Goal: Task Accomplishment & Management: Complete application form

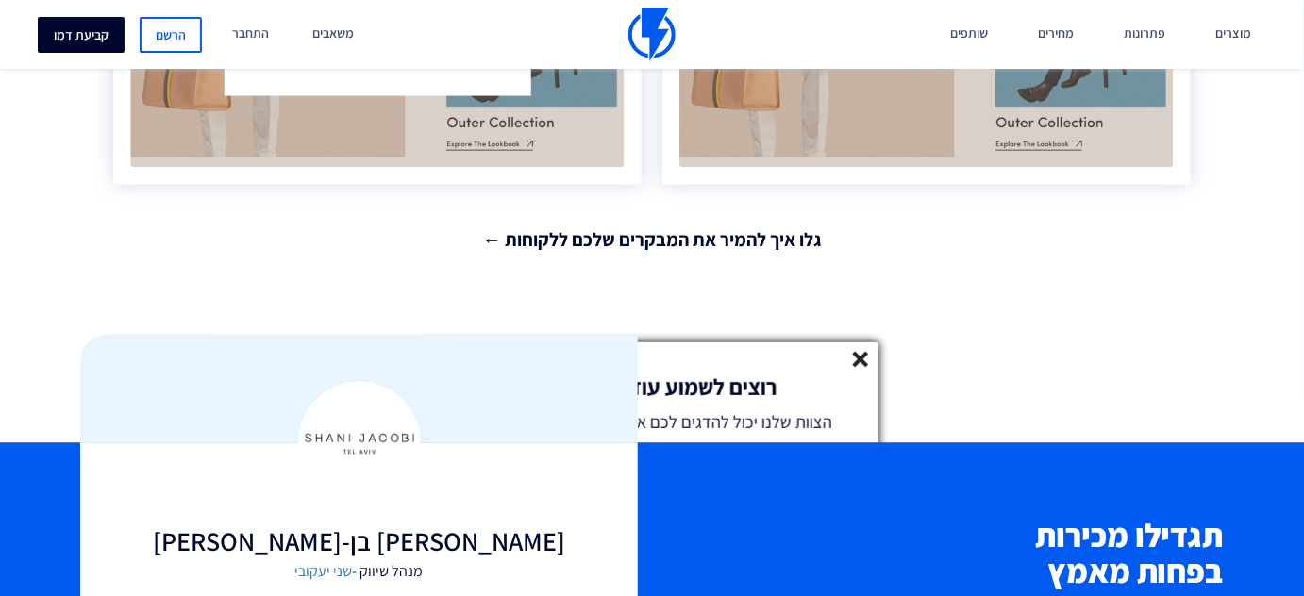
scroll to position [3482, 0]
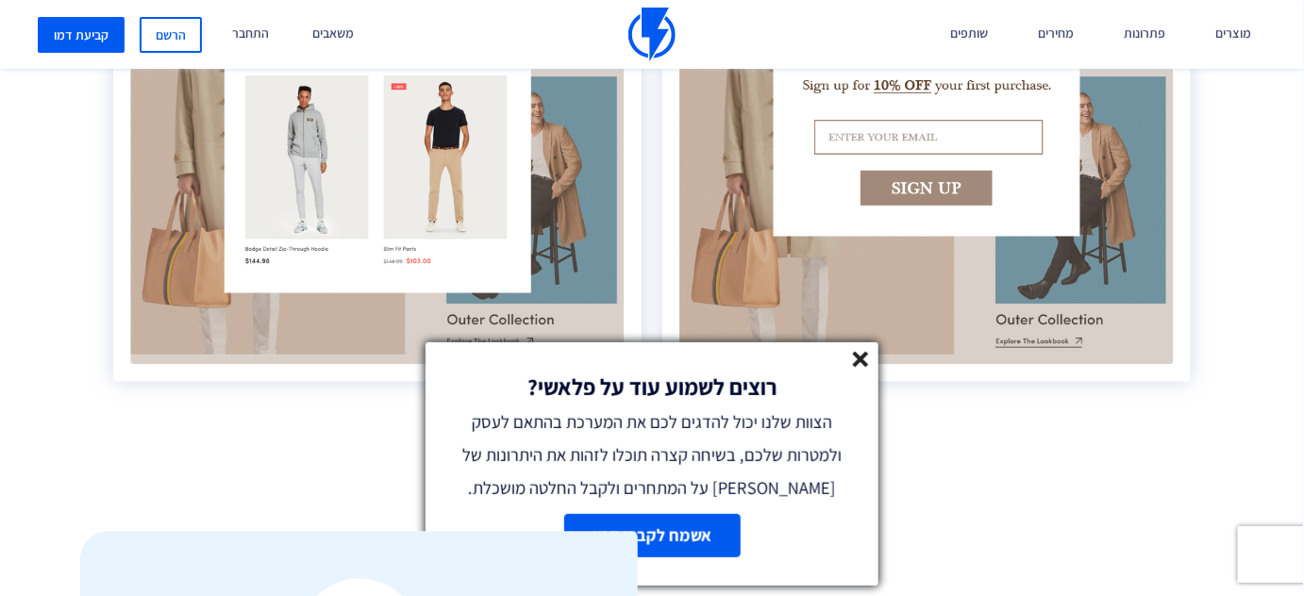
click at [661, 536] on link "אשמח לקבוע דמו" at bounding box center [652, 535] width 176 height 43
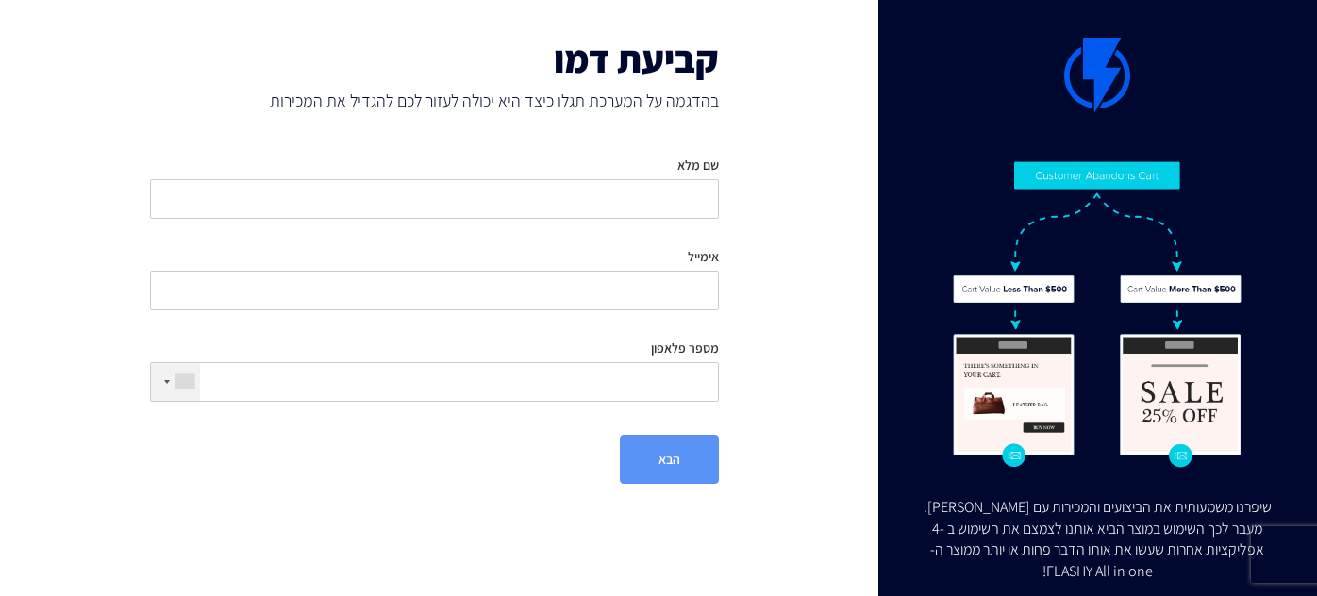
click at [684, 181] on input "שם מלא" at bounding box center [434, 199] width 569 height 40
type input "[PERSON_NAME]"
type input "[EMAIL_ADDRESS][DOMAIN_NAME]"
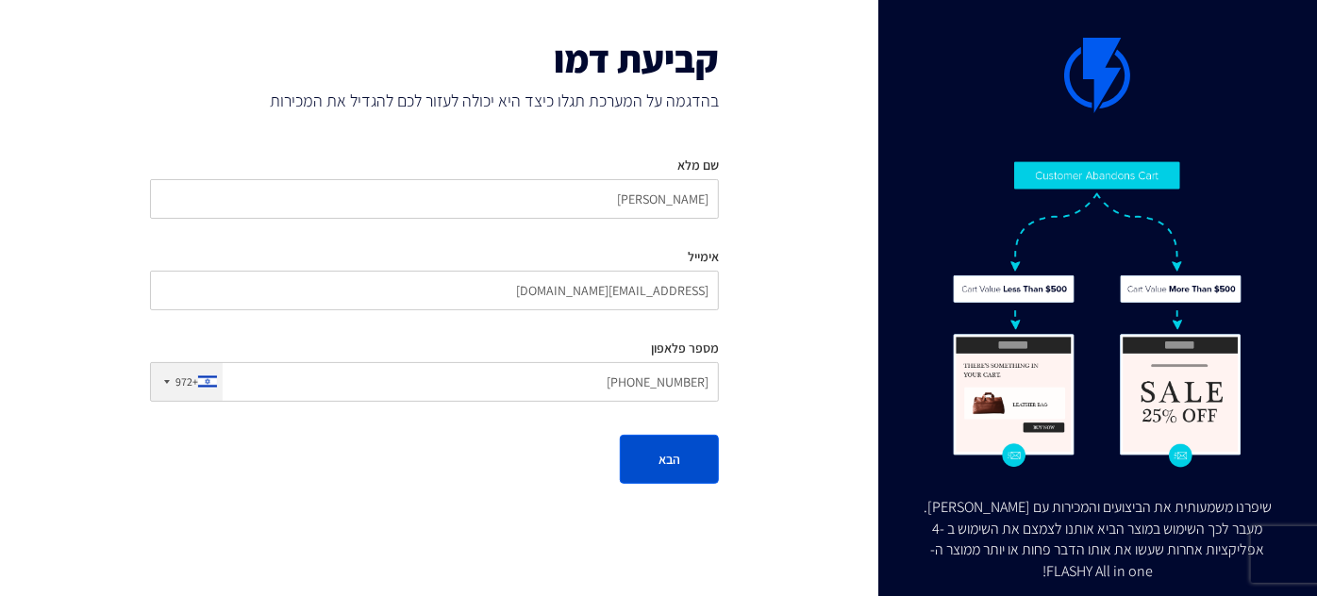
click at [674, 454] on button "הבא" at bounding box center [669, 459] width 99 height 49
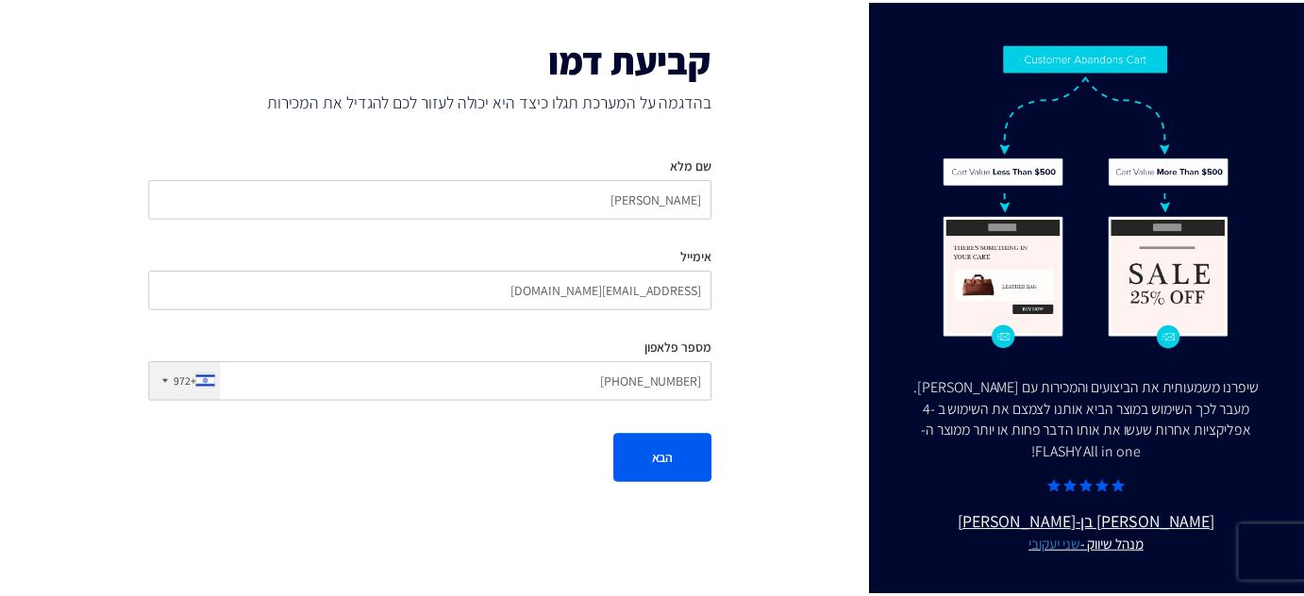
scroll to position [120, 0]
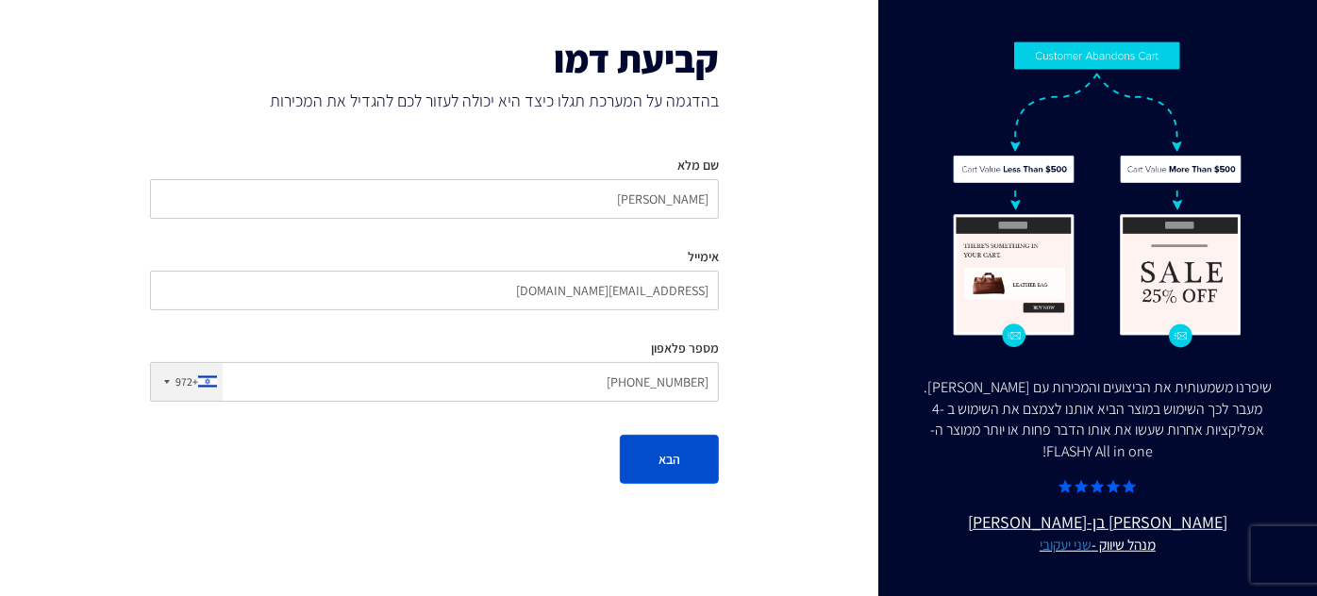
click at [671, 462] on button "הבא" at bounding box center [669, 459] width 99 height 49
click at [685, 462] on button "הבא" at bounding box center [669, 459] width 99 height 49
click at [678, 457] on button "הבא" at bounding box center [669, 459] width 99 height 49
click at [614, 389] on input "[PHONE_NUMBER]" at bounding box center [434, 382] width 569 height 40
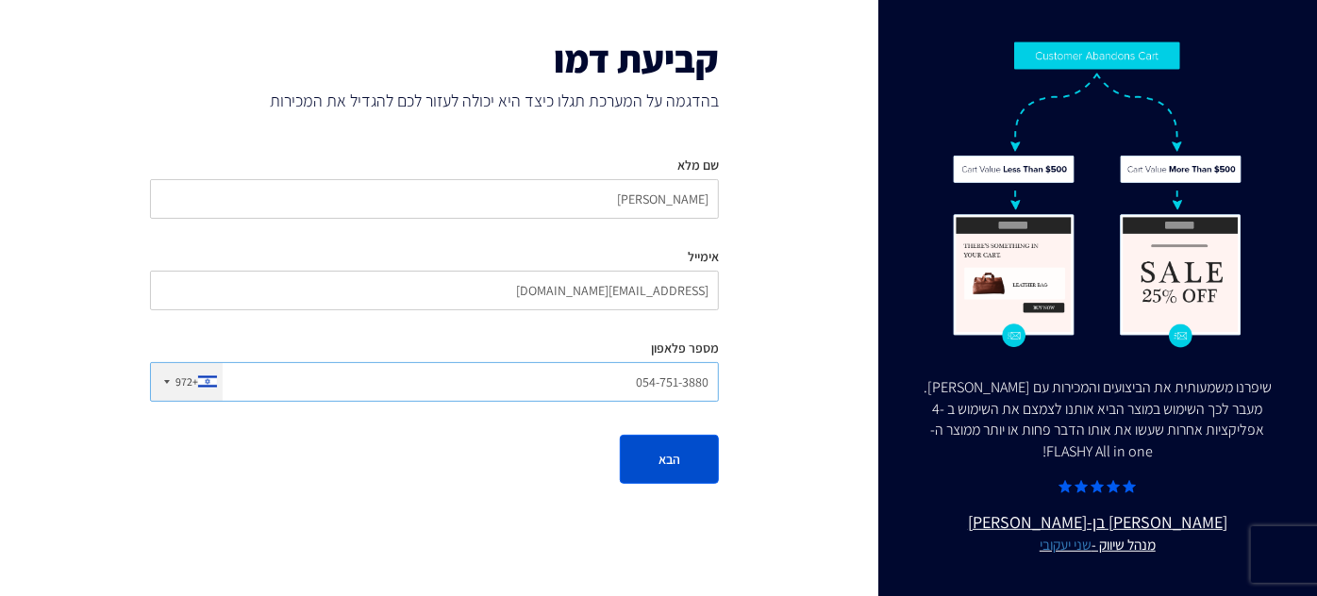
type input "054-751-3880"
click at [674, 457] on button "הבא" at bounding box center [669, 459] width 99 height 49
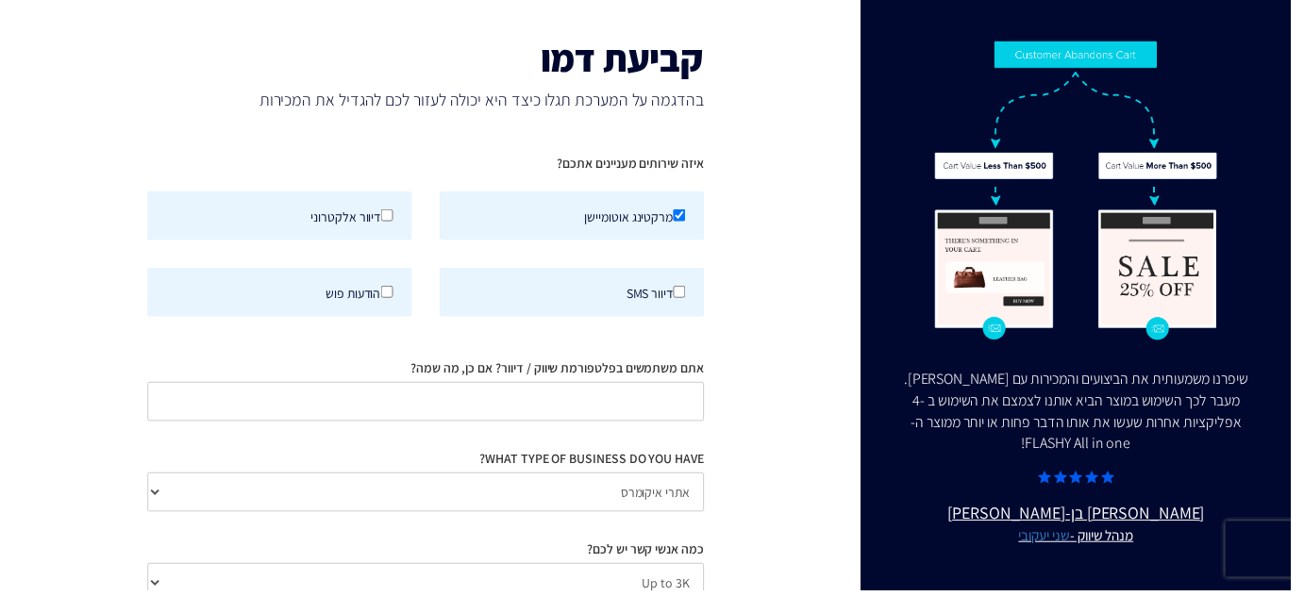
scroll to position [115, 0]
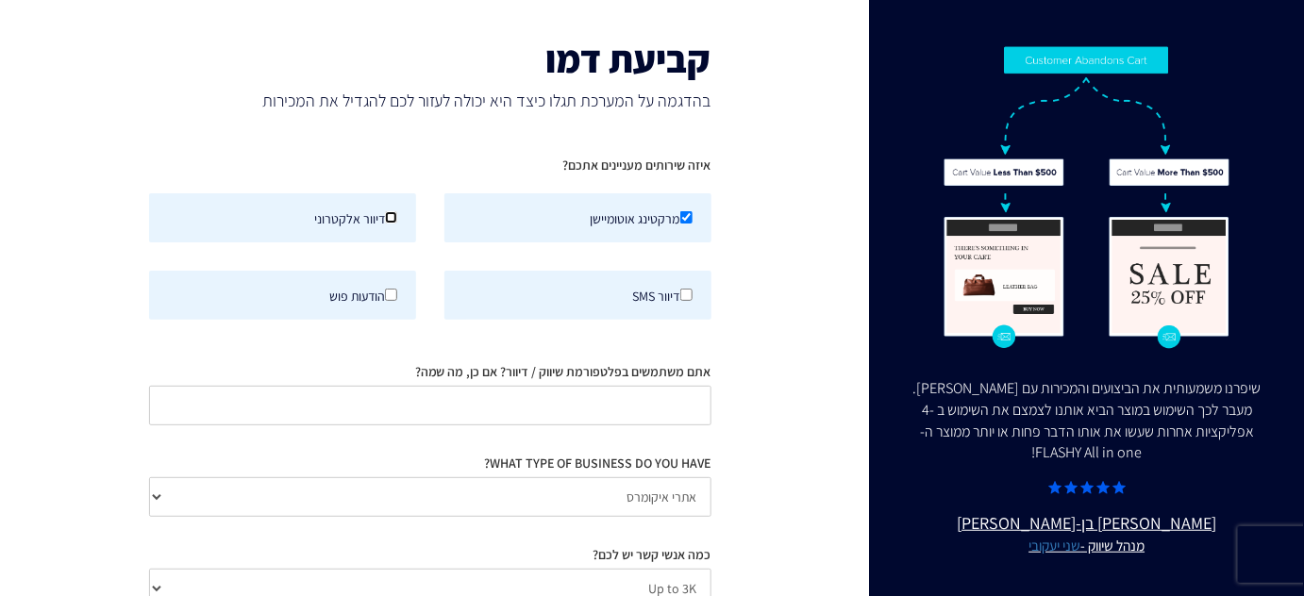
click at [392, 215] on input "דיוור אלקטרוני" at bounding box center [391, 217] width 12 height 12
checkbox input "true"
click at [582, 407] on input "אתם משתמשים בפלטפורמת שיווק / דיוור? אם כן, מה שמה?" at bounding box center [430, 406] width 562 height 40
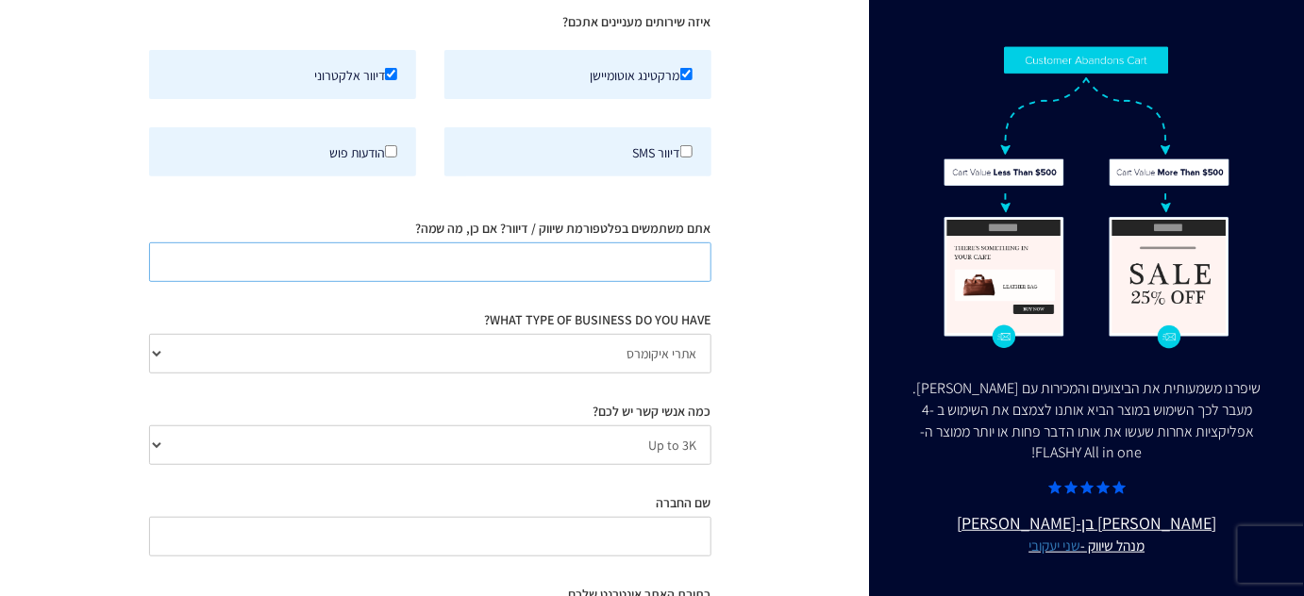
scroll to position [257, 0]
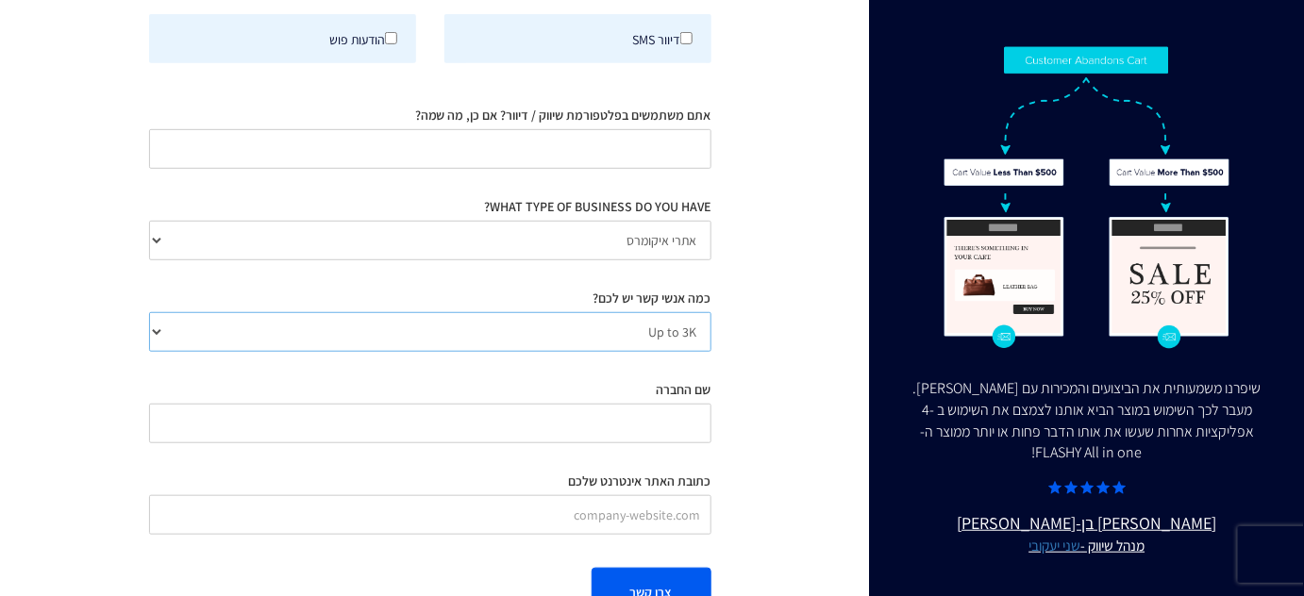
click at [659, 328] on select "Up to 3K 3K-10K 10K-25K 25K-50K 50K-100K 100K-250K 250K-500K 500K-1M 1M+" at bounding box center [430, 332] width 562 height 40
click at [149, 312] on select "Up to 3K 3K-10K 10K-25K 25K-50K 50K-100K 100K-250K 250K-500K 500K-1M 1M+" at bounding box center [430, 332] width 562 height 40
click at [634, 422] on input "שם החברה" at bounding box center [430, 424] width 562 height 40
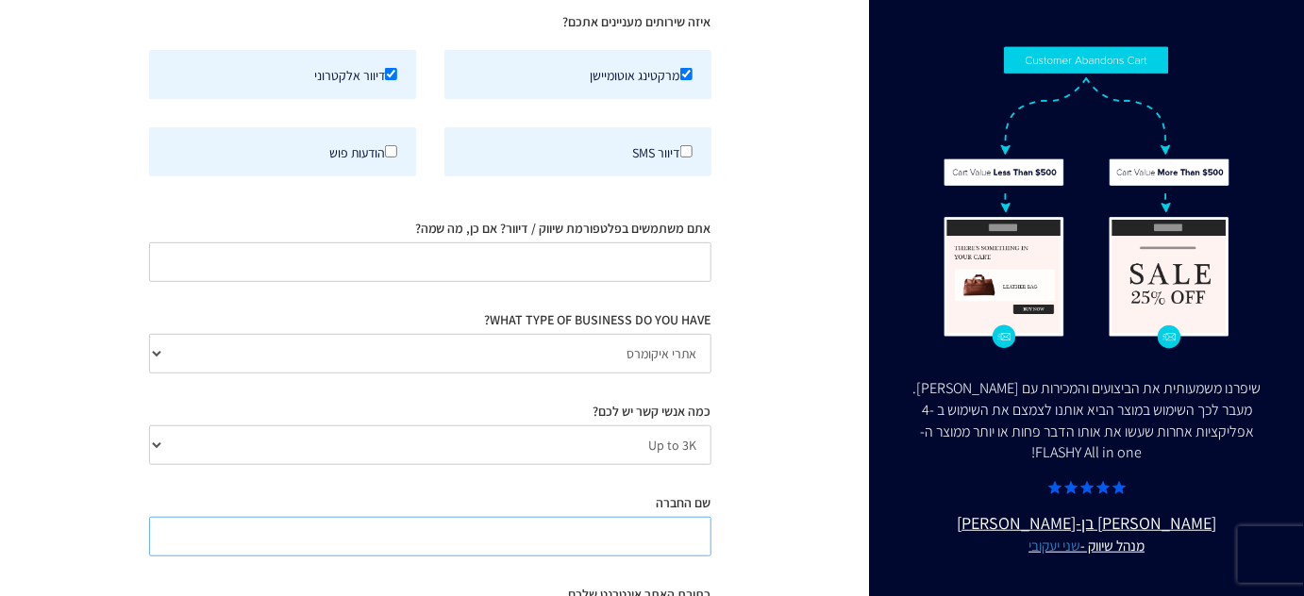
scroll to position [85, 0]
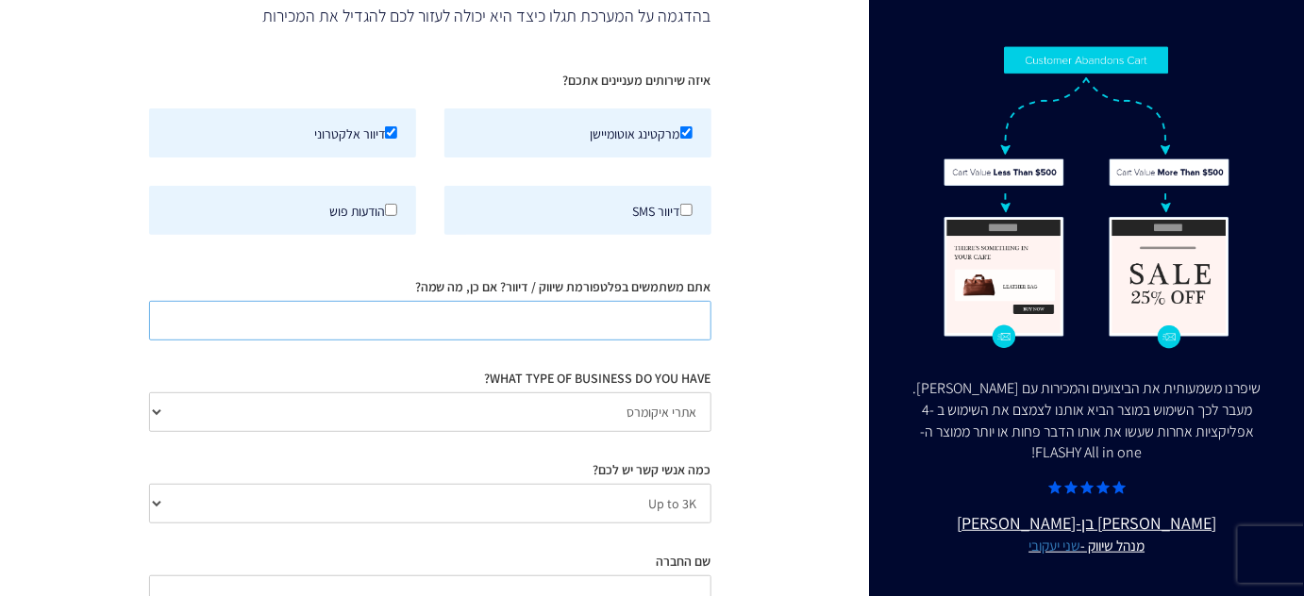
click at [656, 321] on input "אתם משתמשים בפלטפורמת שיווק / דיוור? אם כן, מה שמה?" at bounding box center [430, 321] width 562 height 40
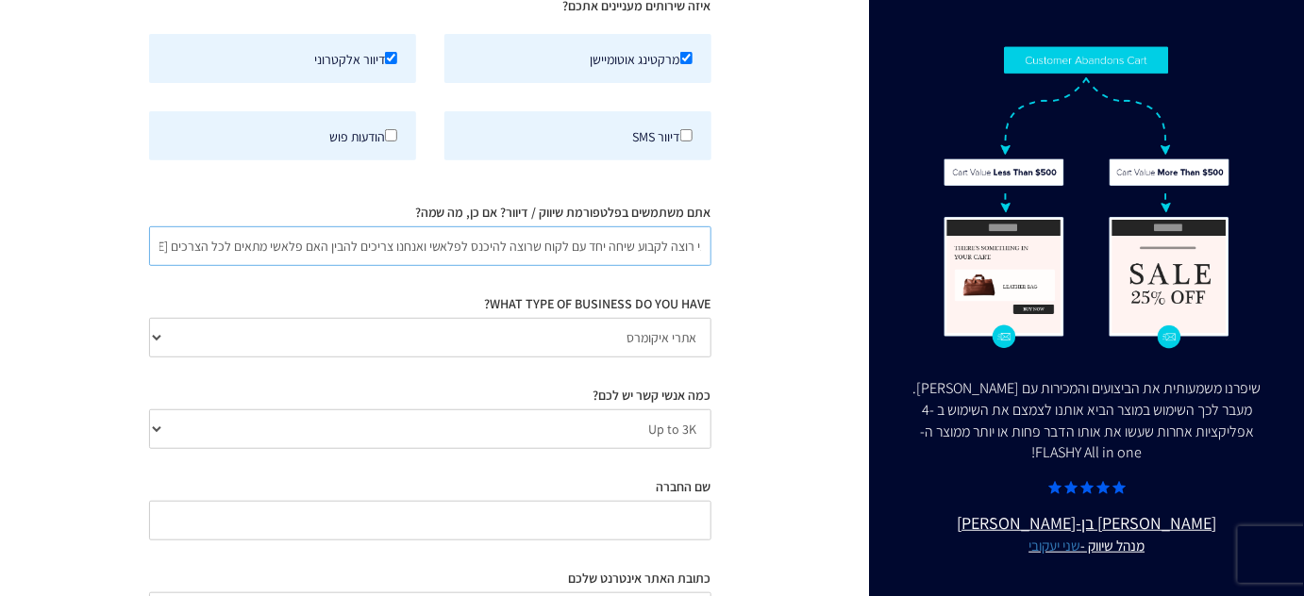
scroll to position [257, 0]
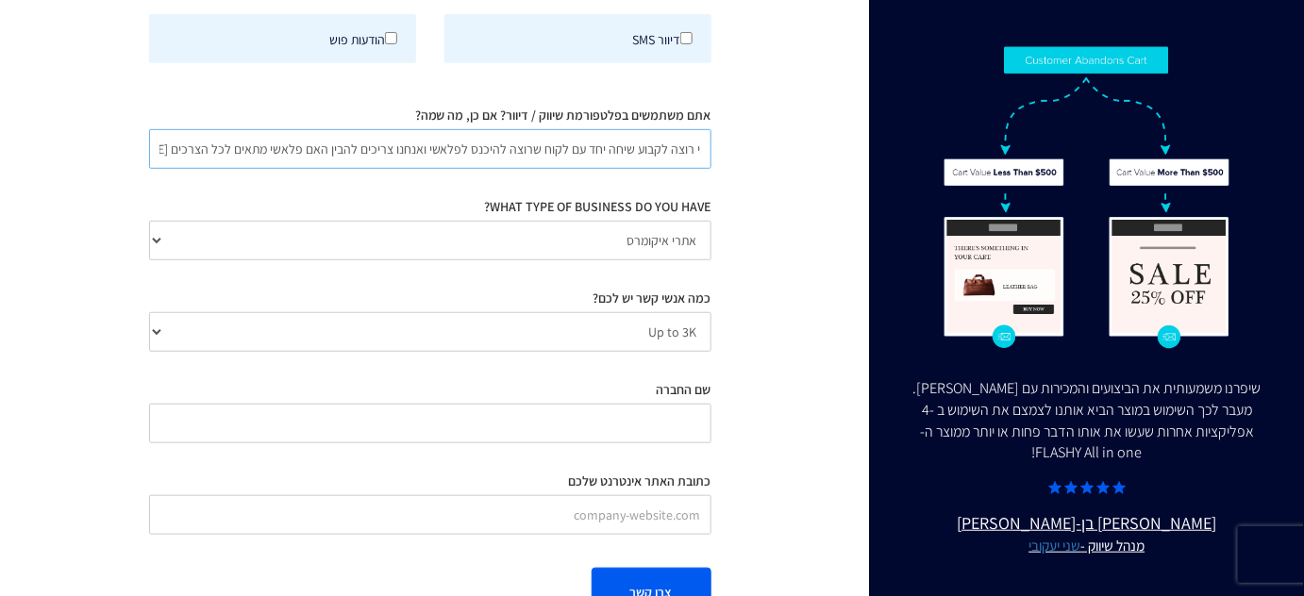
type input "אני סוכנות פרסום - אני משתמש בפלאשי עבור לקוחות אחרים אני רוצה לקבוע שיחה יחד ע…"
click at [645, 425] on input "שם החברה" at bounding box center [430, 424] width 562 height 40
type input "BIG TRONIC"
click at [654, 520] on input "כתובת האתר אינטרנט שלכם" at bounding box center [430, 515] width 562 height 40
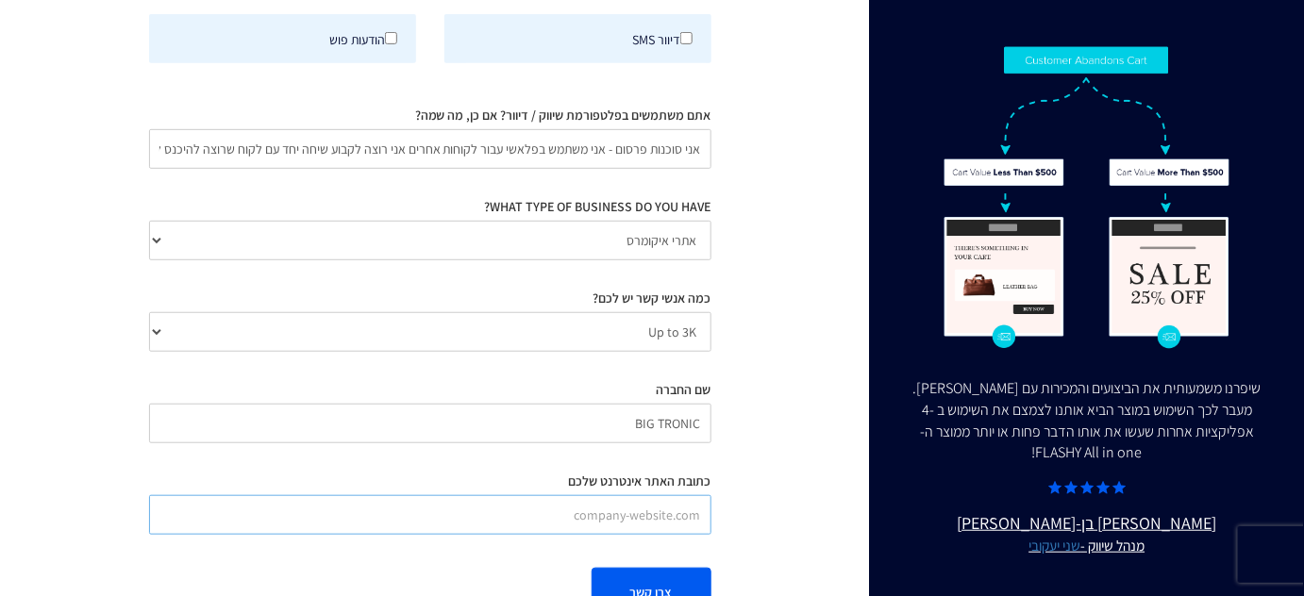
paste input "[URL][DOMAIN_NAME]"
type input "[URL][DOMAIN_NAME]"
click at [659, 583] on button "צרו קשר" at bounding box center [651, 592] width 120 height 49
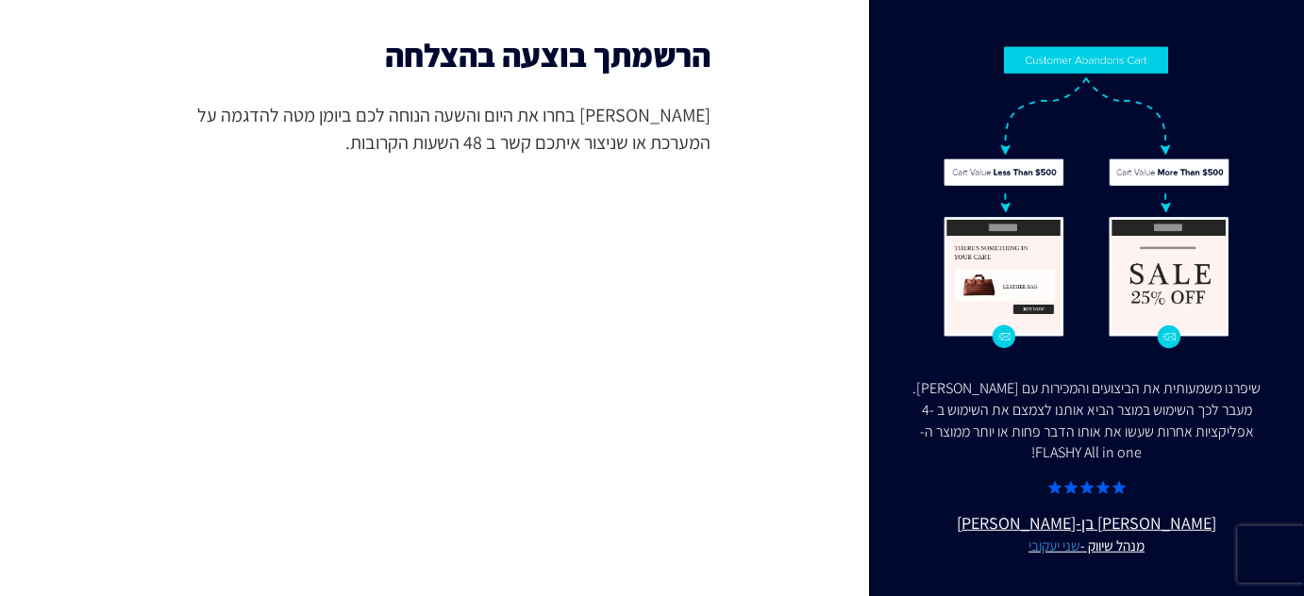
scroll to position [24, 0]
